Goal: Check status: Check status

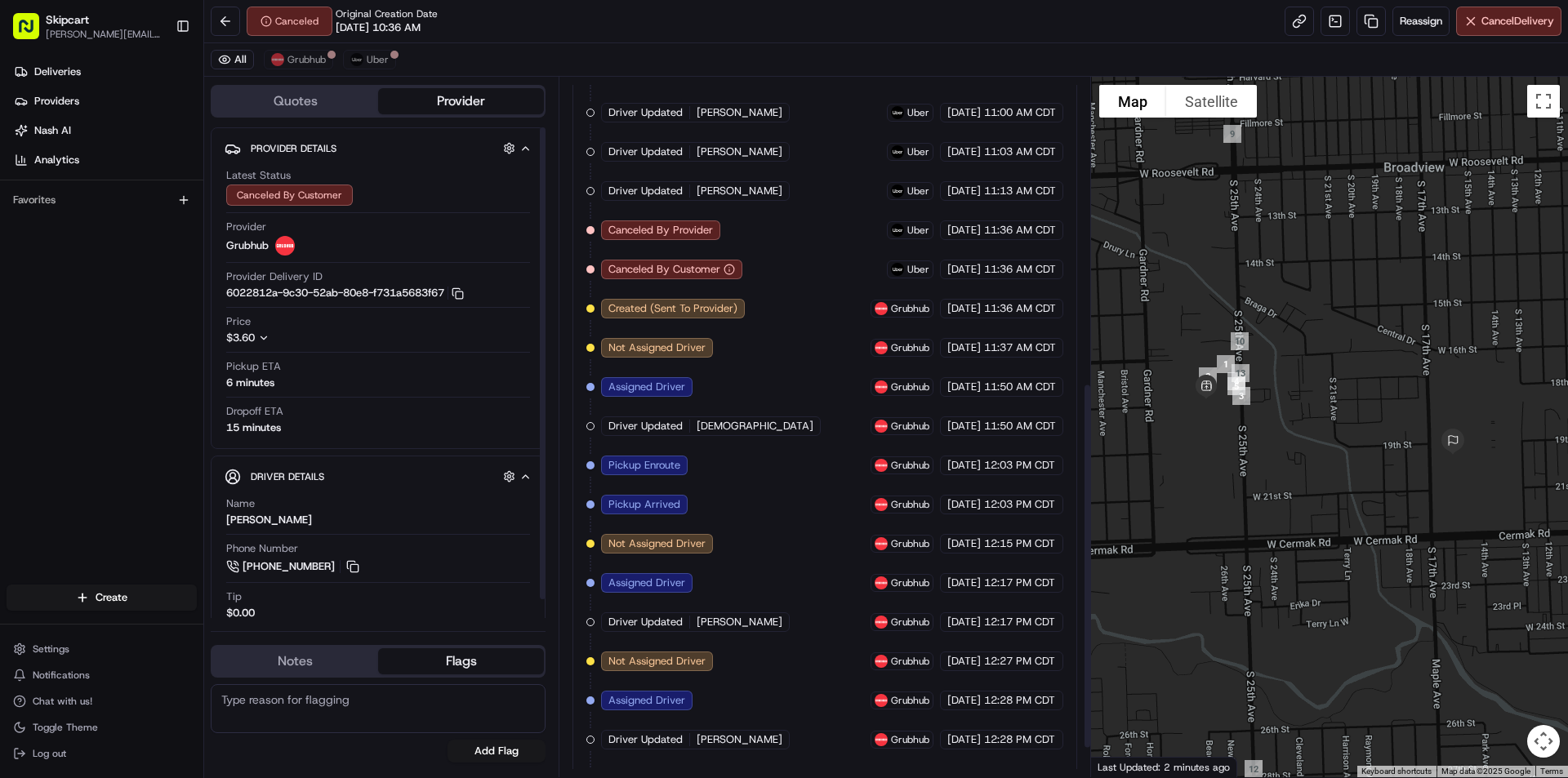
scroll to position [637, 0]
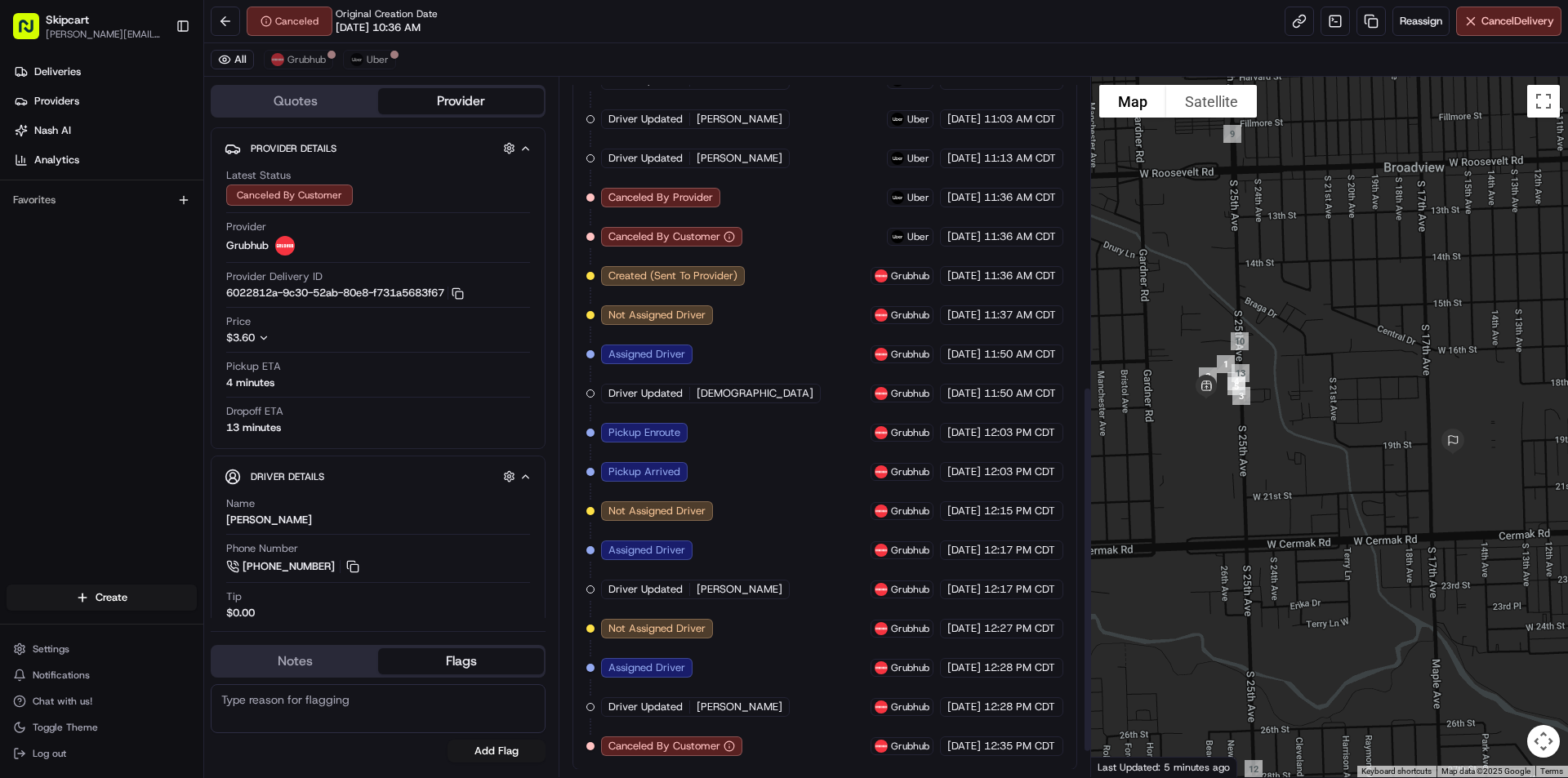
scroll to position [637, 0]
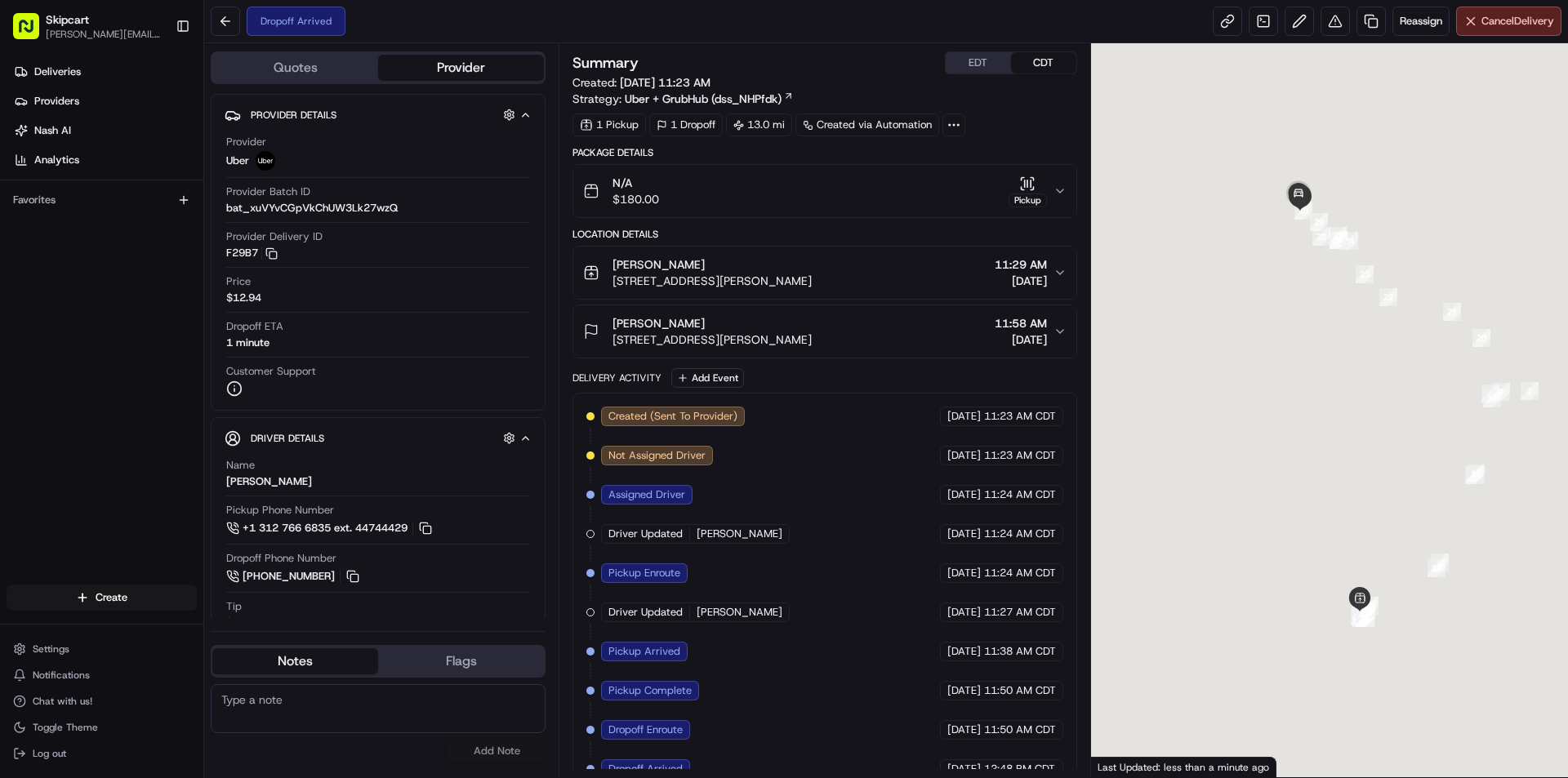
scroll to position [24, 0]
